Goal: Check status

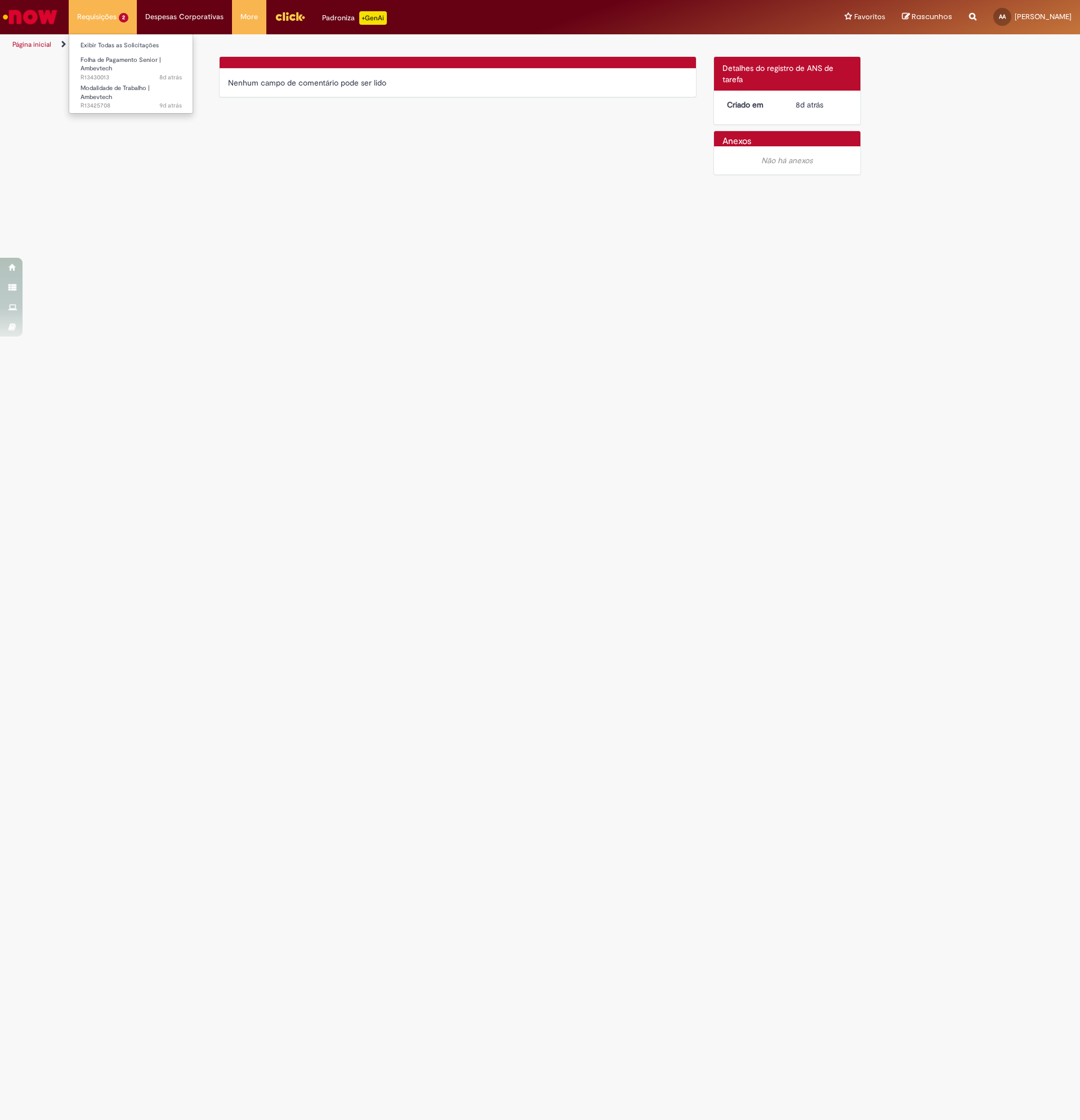
click at [116, 18] on li "Requisições 2 Exibir Todas as Solicitações Folha de Pagamento Senior | Ambevtec…" at bounding box center [103, 17] width 68 height 34
click at [125, 44] on link "Exibir Todas as Solicitações" at bounding box center [131, 46] width 124 height 12
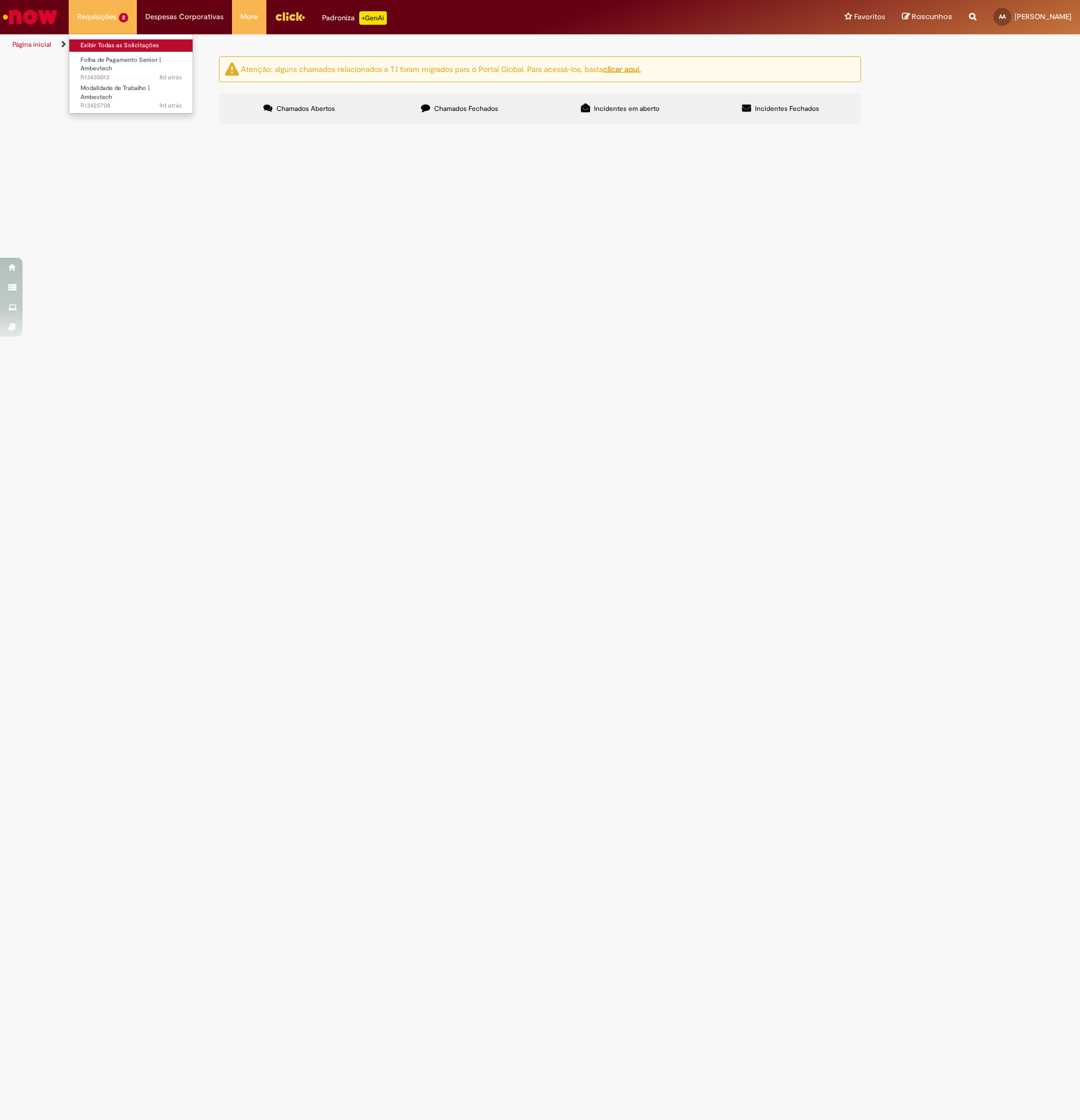
click at [124, 45] on link "Exibir Todas as Solicitações" at bounding box center [131, 46] width 124 height 12
click at [0, 0] on span at bounding box center [0, 0] width 0 height 0
click at [0, 0] on img "recolher o estado da solicitação" at bounding box center [0, 0] width 0 height 0
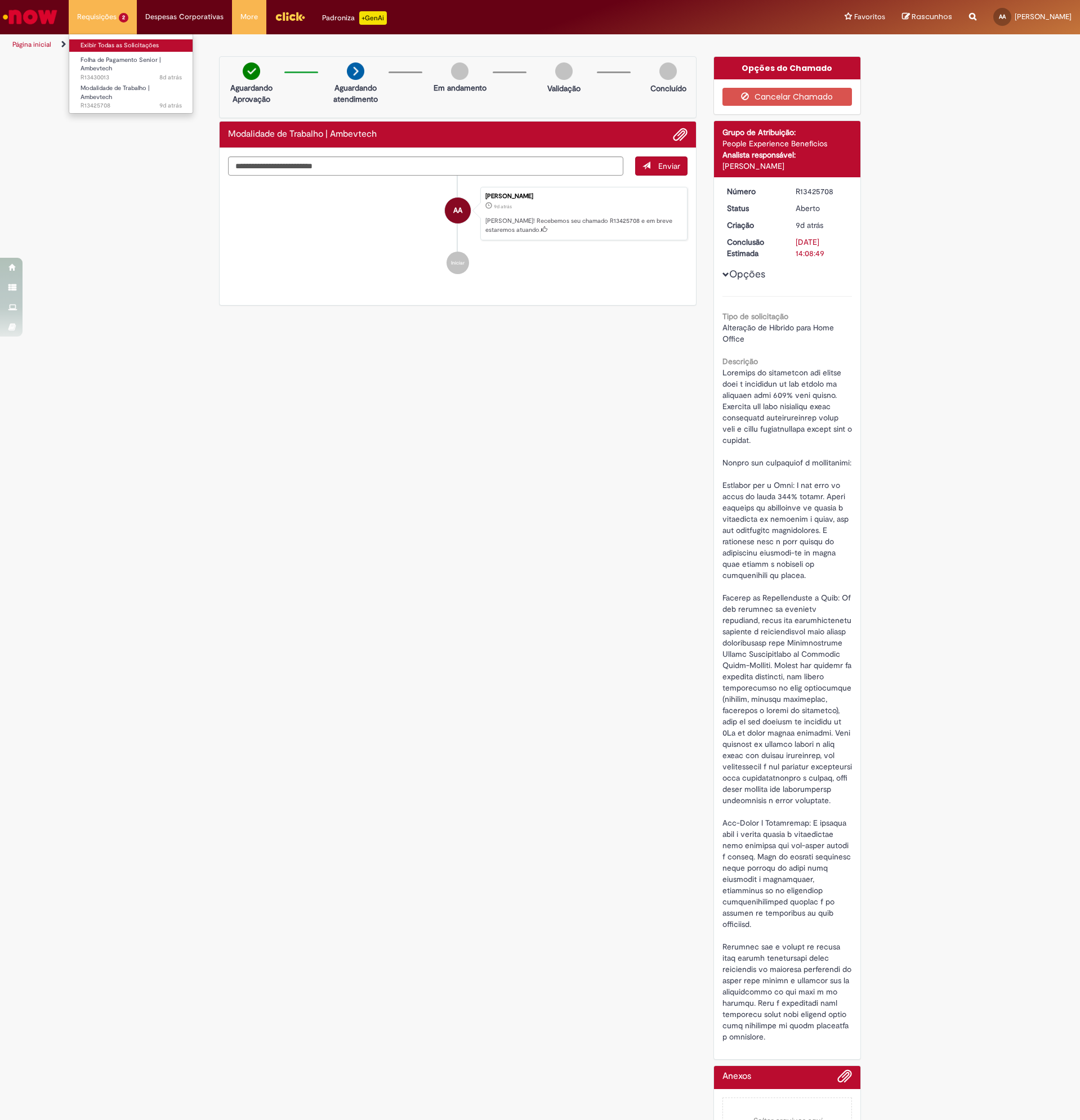
click at [112, 44] on link "Exibir Todas as Solicitações" at bounding box center [131, 46] width 124 height 12
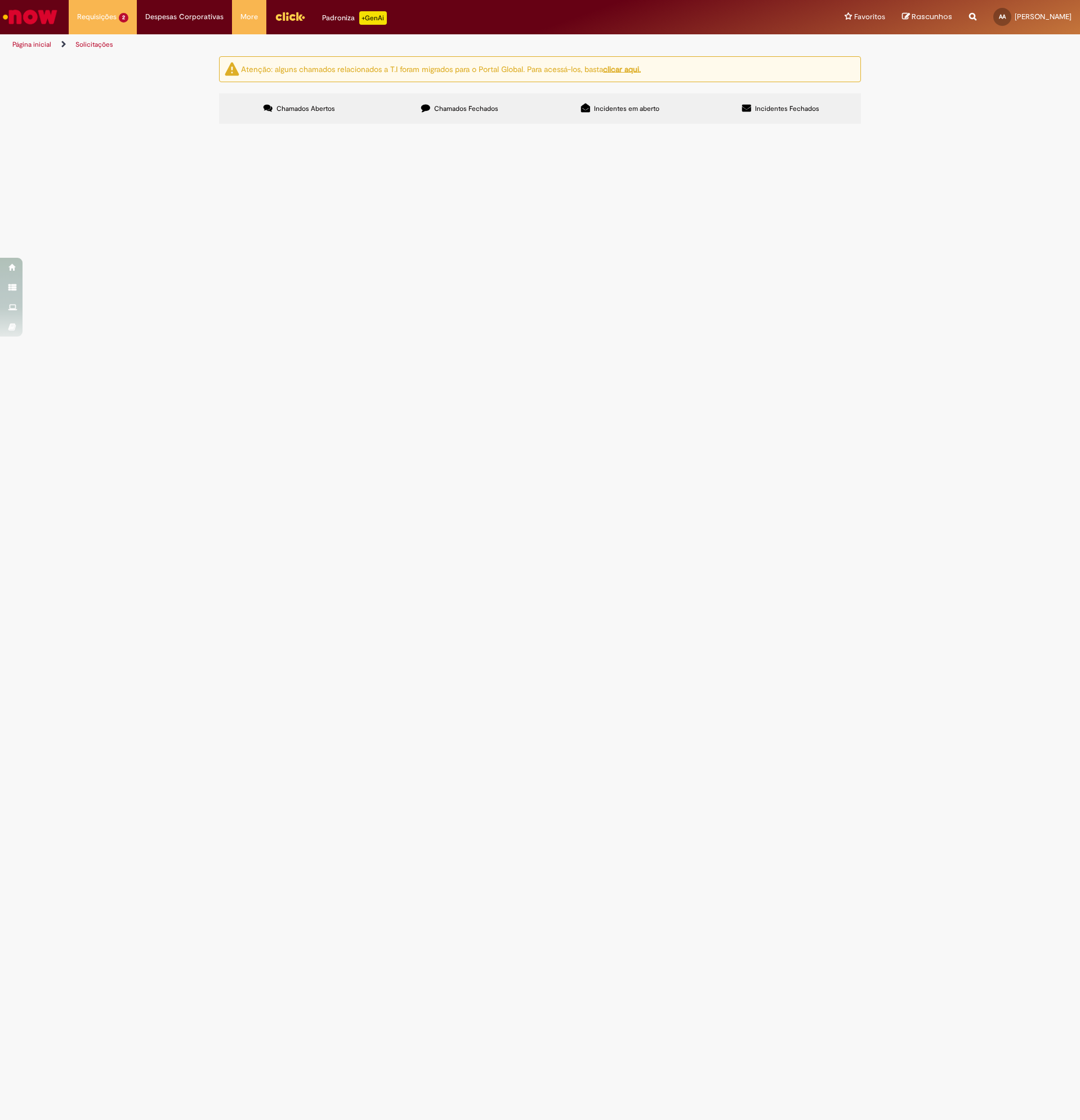
click at [0, 0] on span "e-mail de OPOSIÇÃO A CONTRIBUIÇÃO ASSISTENCIAL enviado a [EMAIL_ADDRESS][DOMAIN…" at bounding box center [0, 0] width 0 height 0
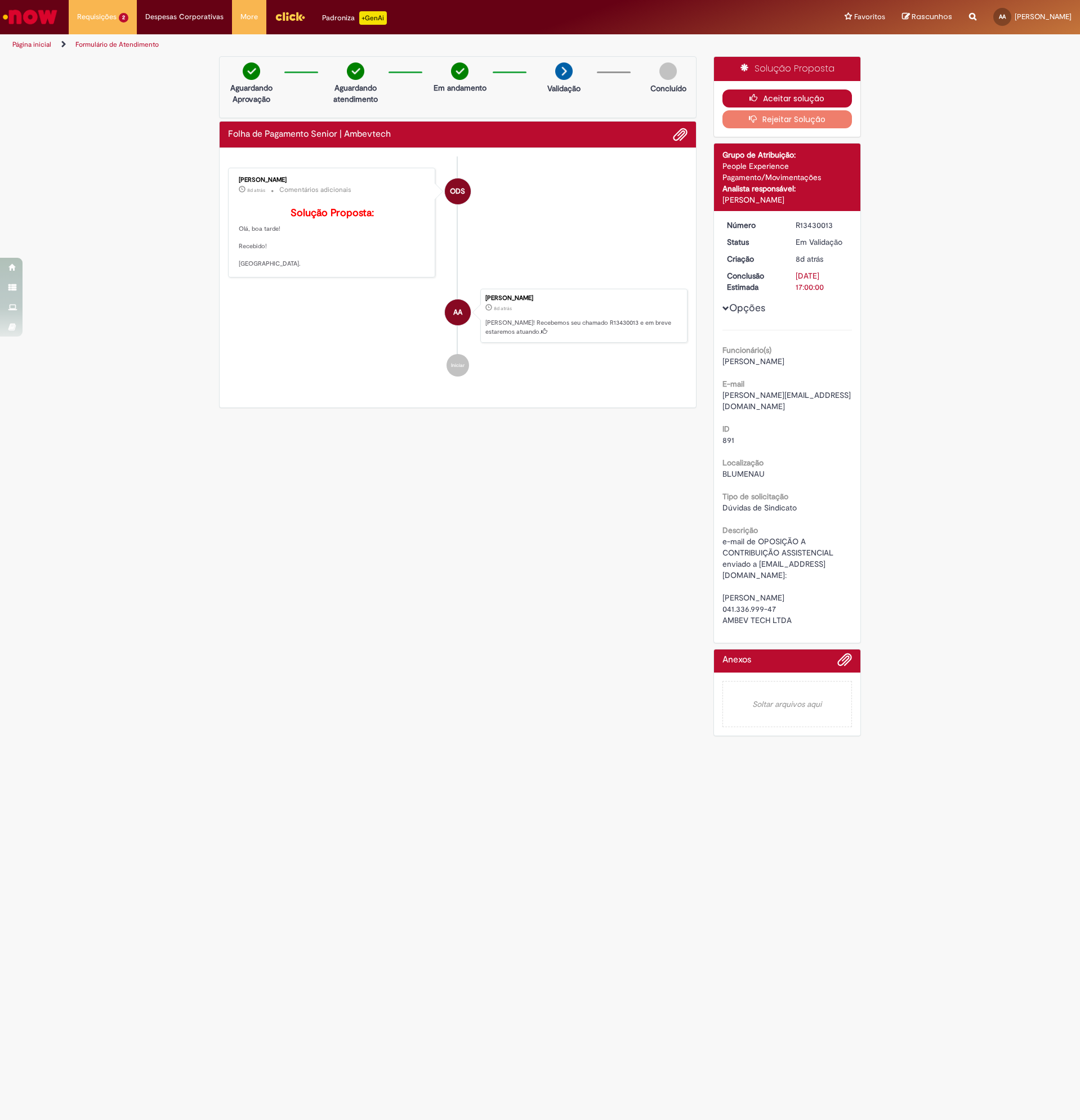
click at [816, 95] on button "Aceitar solução" at bounding box center [788, 98] width 130 height 18
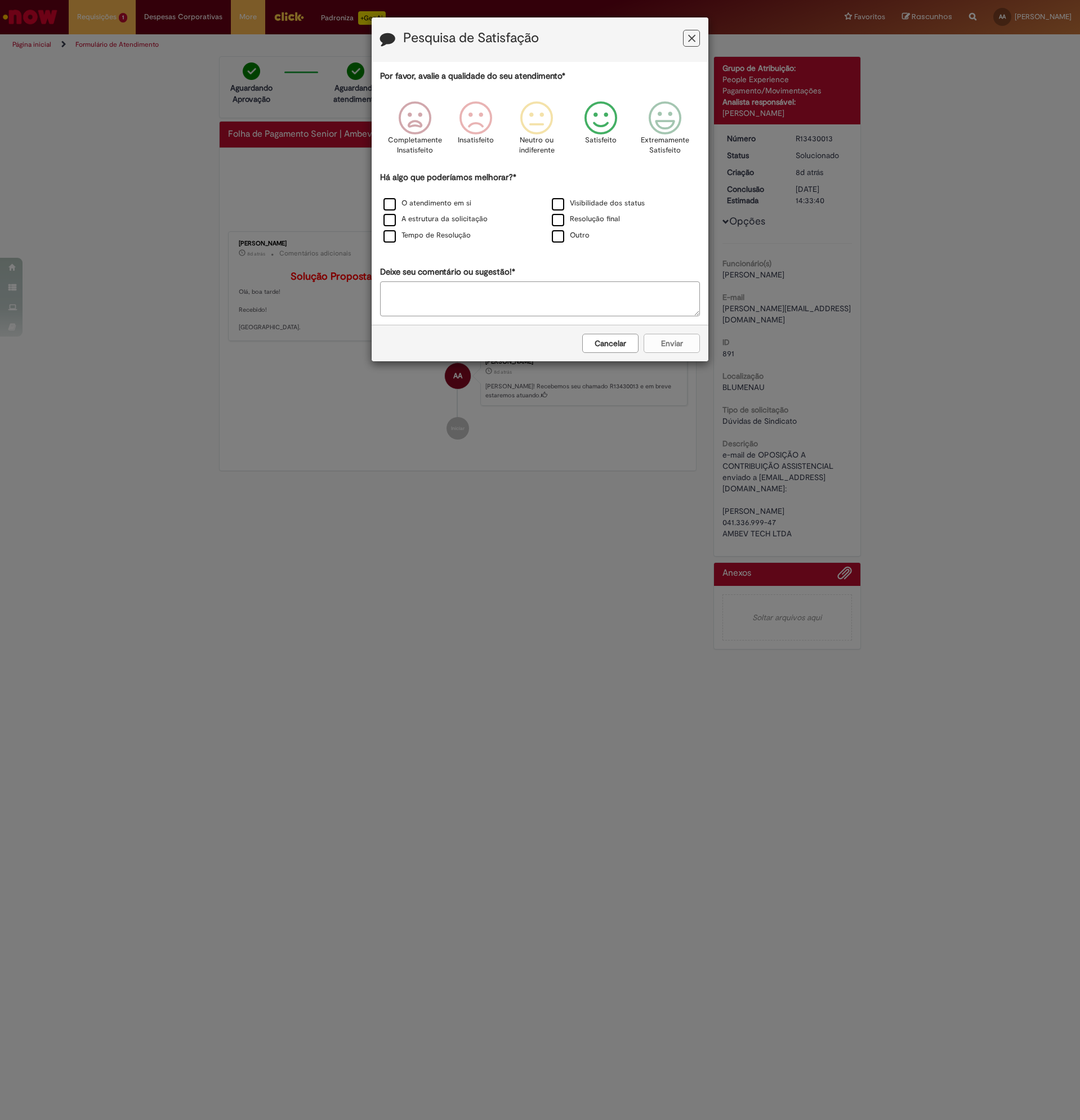
click at [597, 125] on icon "Feedback" at bounding box center [601, 119] width 42 height 34
click at [609, 305] on textarea "Deixe seu comentário ou sugestão!*" at bounding box center [540, 298] width 319 height 35
click at [691, 40] on icon "Feedback" at bounding box center [691, 38] width 7 height 12
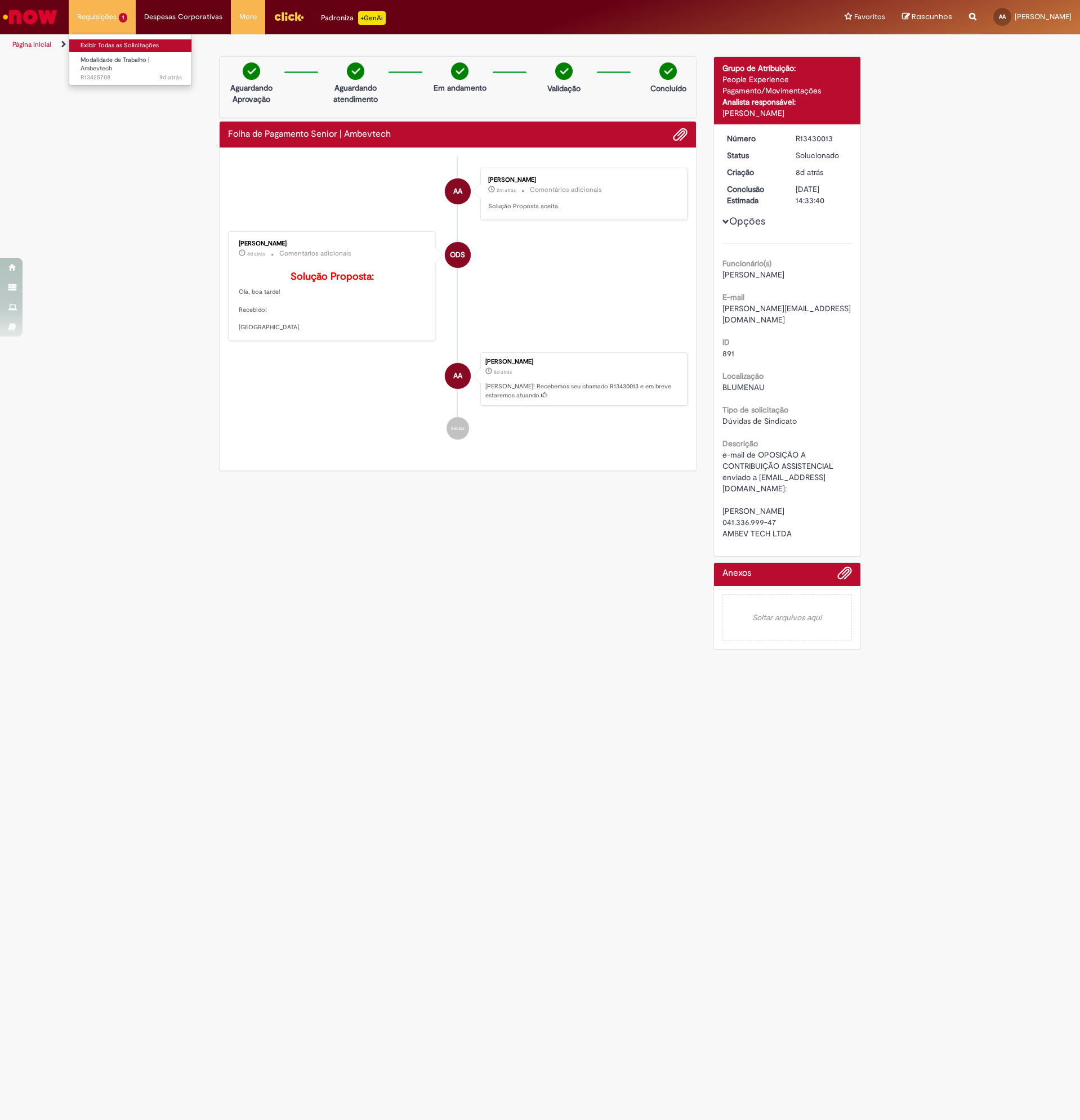
click at [105, 43] on link "Exibir Todas as Solicitações" at bounding box center [131, 46] width 124 height 12
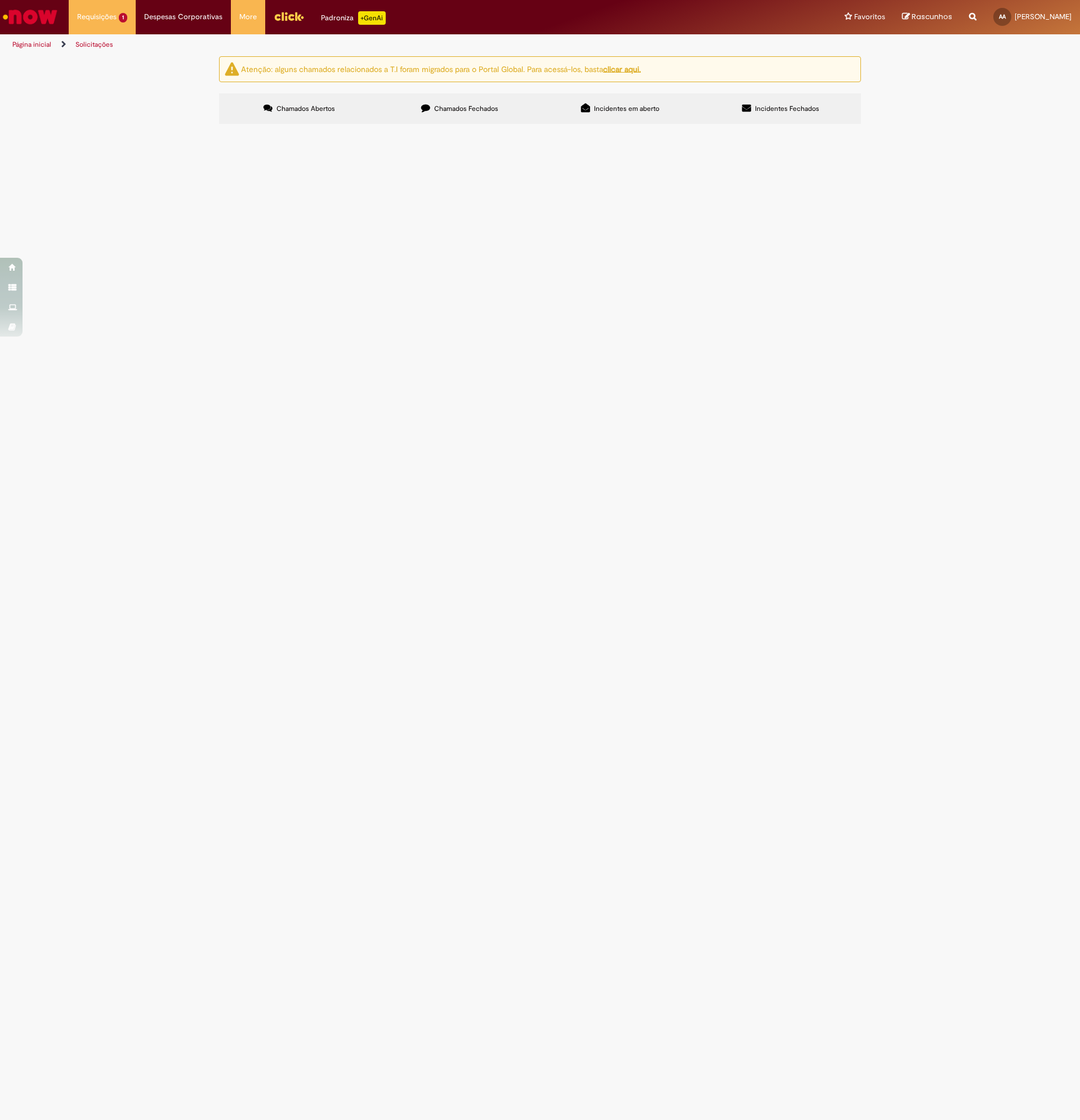
click at [716, 505] on main "Solicitações Atenção: alguns chamados relacionados a T.I foram migrados para o …" at bounding box center [540, 588] width 1080 height 1064
